Goal: Task Accomplishment & Management: Manage account settings

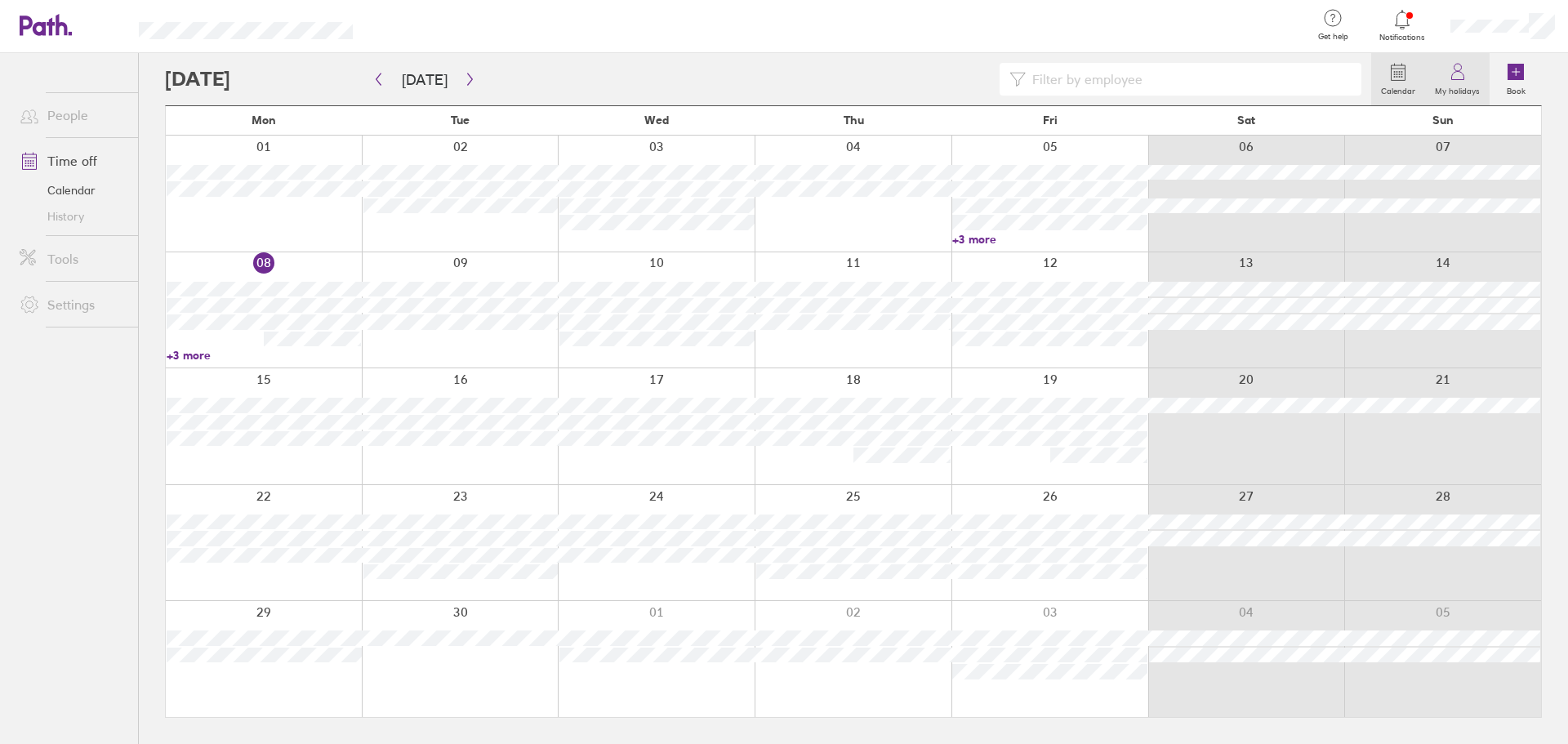
click at [1472, 69] on link "My holidays" at bounding box center [1458, 79] width 64 height 52
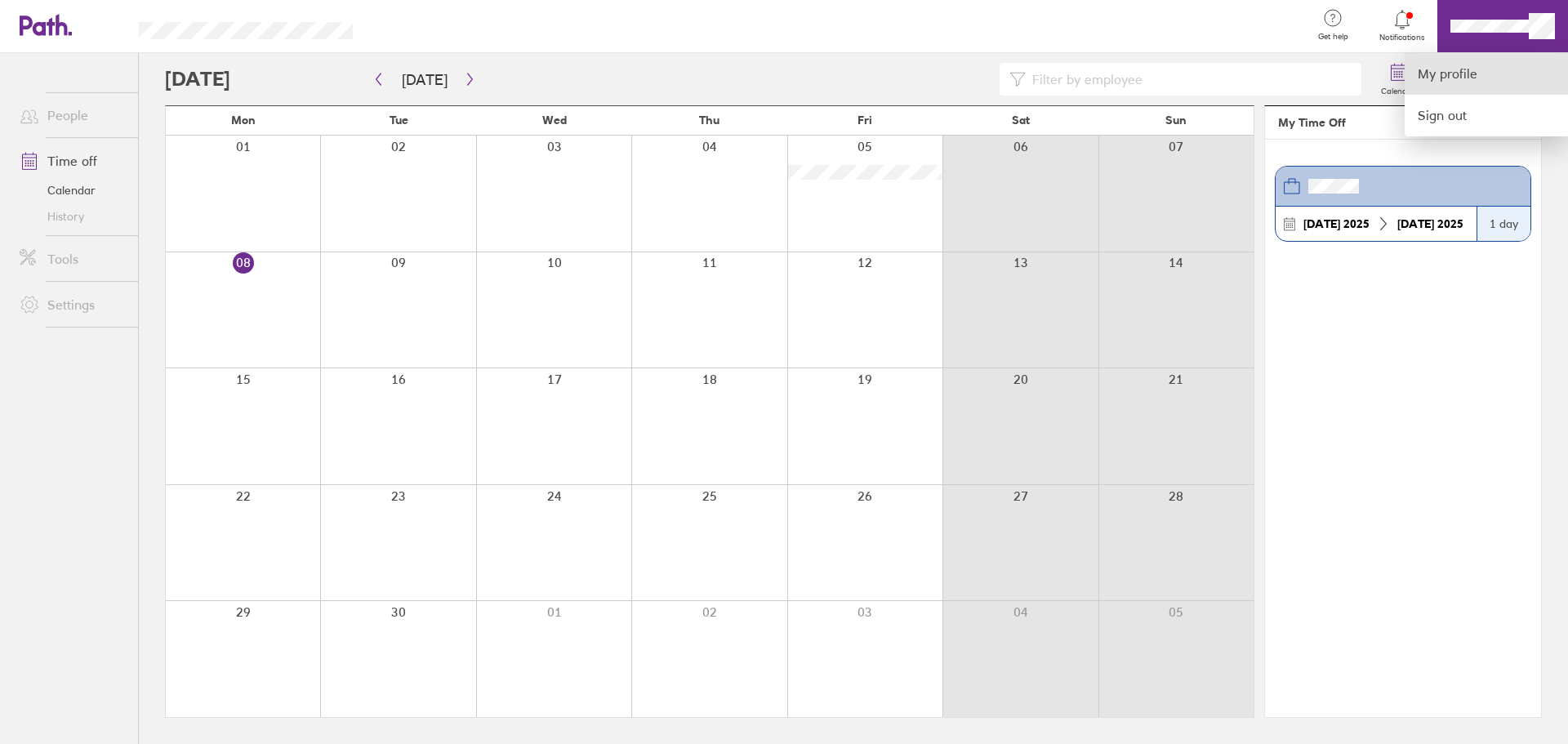
click at [1468, 72] on link "My profile" at bounding box center [1487, 73] width 164 height 41
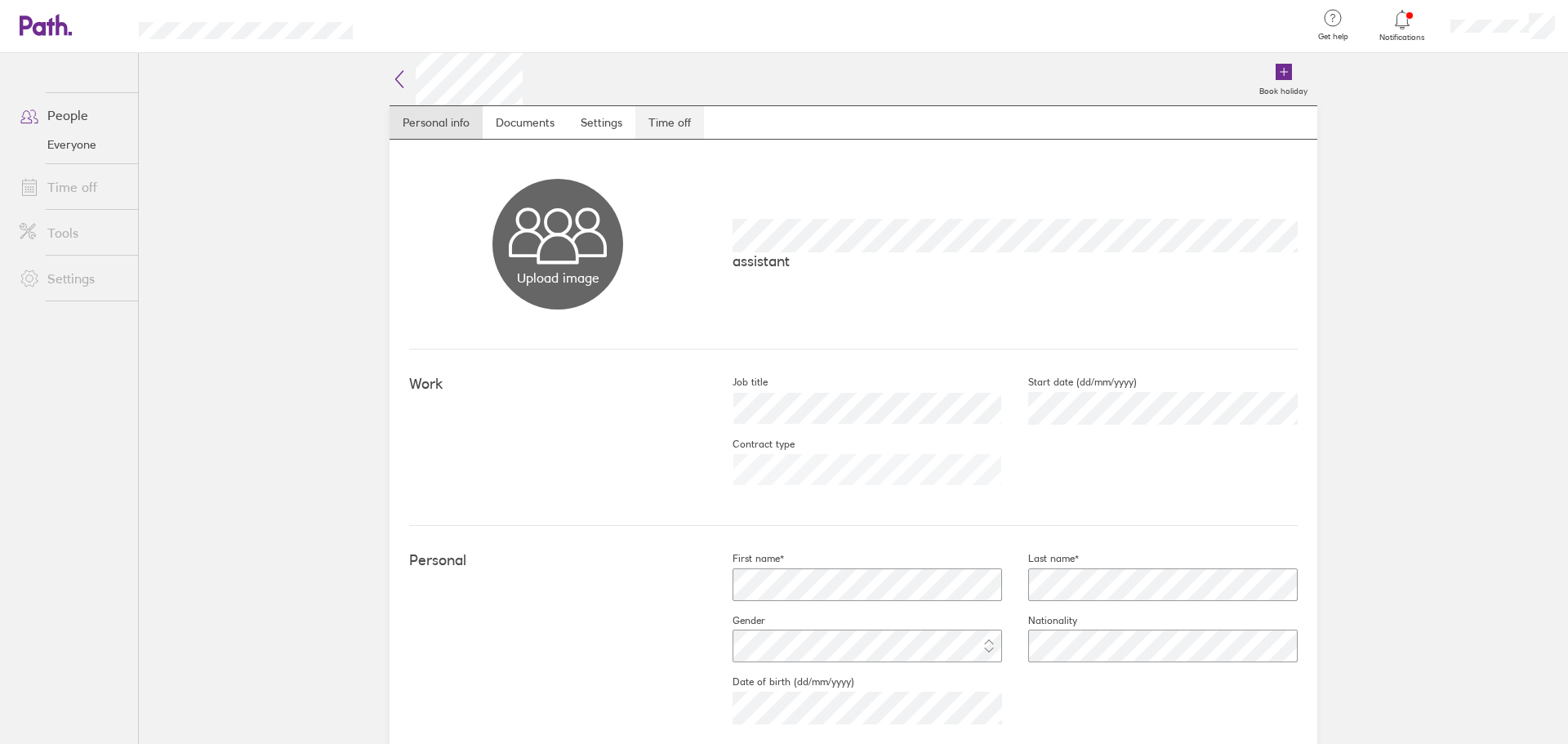
click at [649, 112] on link "Time off" at bounding box center [670, 123] width 69 height 33
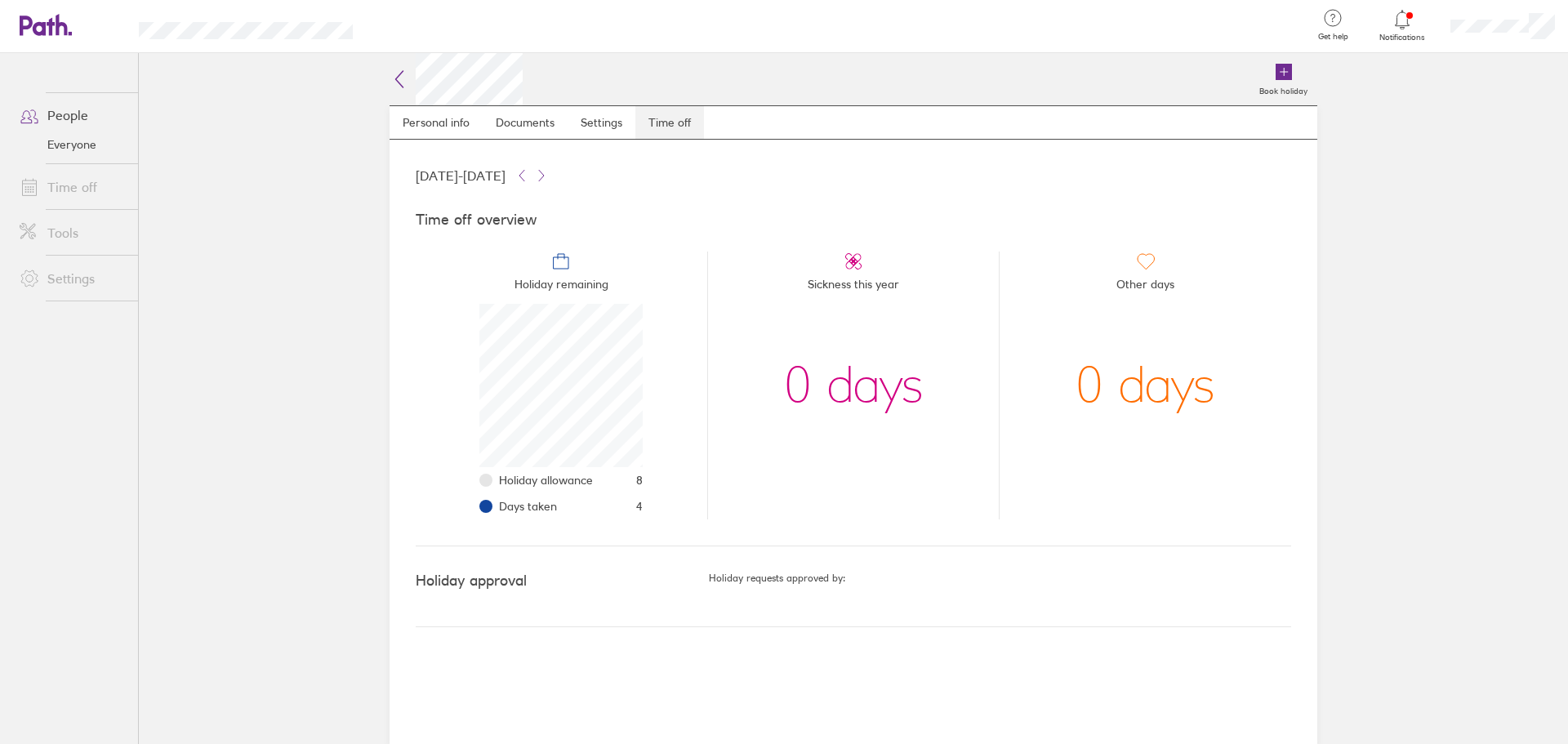
scroll to position [163, 164]
